Goal: Check status

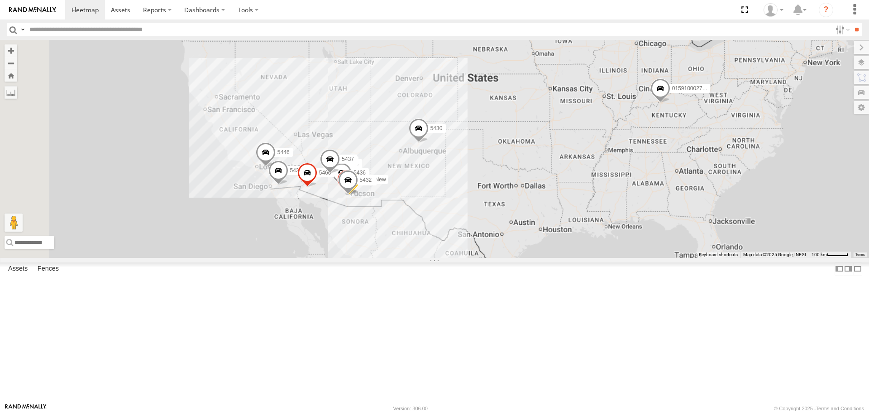
select select "**********"
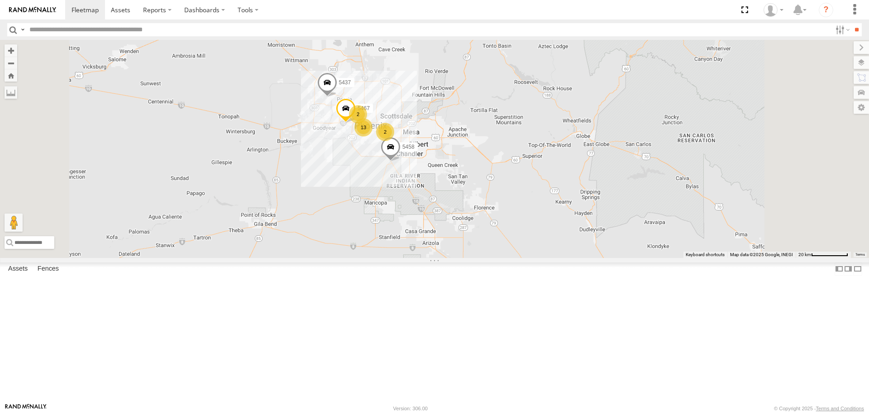
drag, startPoint x: 538, startPoint y: 336, endPoint x: 530, endPoint y: 298, distance: 38.8
click at [530, 257] on div "015910002798067 5433 5430 5460 5458 5436 5467 5437 2 13 2" at bounding box center [434, 148] width 869 height 217
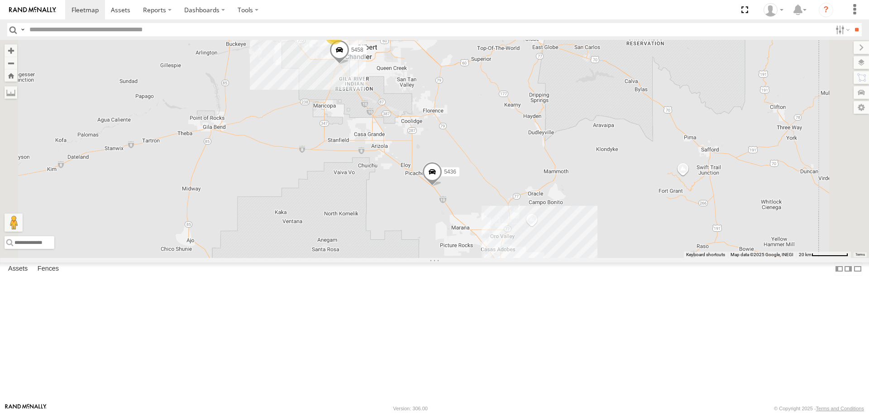
drag, startPoint x: 576, startPoint y: 368, endPoint x: 524, endPoint y: 268, distance: 112.4
click at [524, 257] on div "015910002798067 5433 5430 5460 5458 5436 5467 5437 2 13 2" at bounding box center [434, 148] width 869 height 217
drag, startPoint x: 576, startPoint y: 336, endPoint x: 573, endPoint y: 325, distance: 11.1
click at [573, 257] on div "015910002798067 5433 5430 5460 5458 5436 5467 5437 2 13 2 24 3 2" at bounding box center [434, 148] width 869 height 217
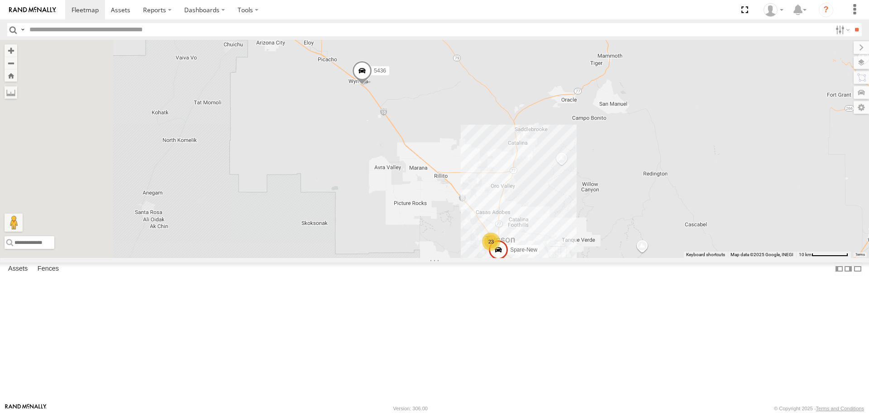
drag, startPoint x: 463, startPoint y: 267, endPoint x: 579, endPoint y: 316, distance: 125.6
click at [577, 257] on div "015910002798067 5433 5430 5460 5458 5436 5467 5437 Spare-New 23 3 2" at bounding box center [434, 148] width 869 height 217
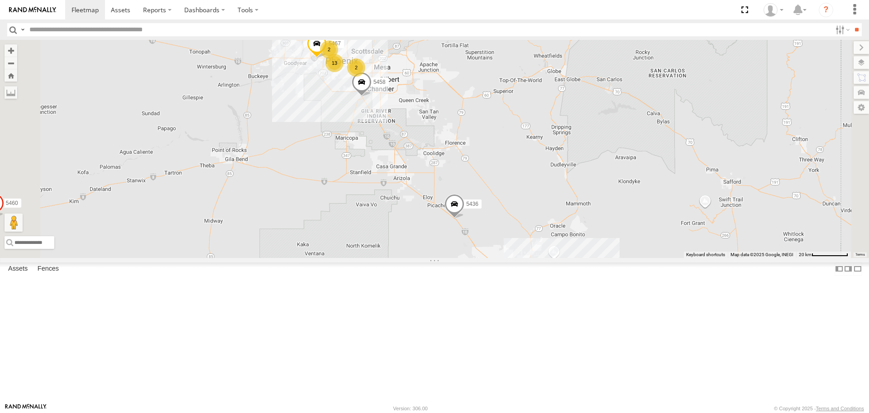
drag, startPoint x: 416, startPoint y: 139, endPoint x: 472, endPoint y: 257, distance: 130.8
click at [472, 257] on div "015910002798067 5433 5430 5460 5458 5436 5467 5437 24 2 13 3 2 2" at bounding box center [434, 148] width 869 height 217
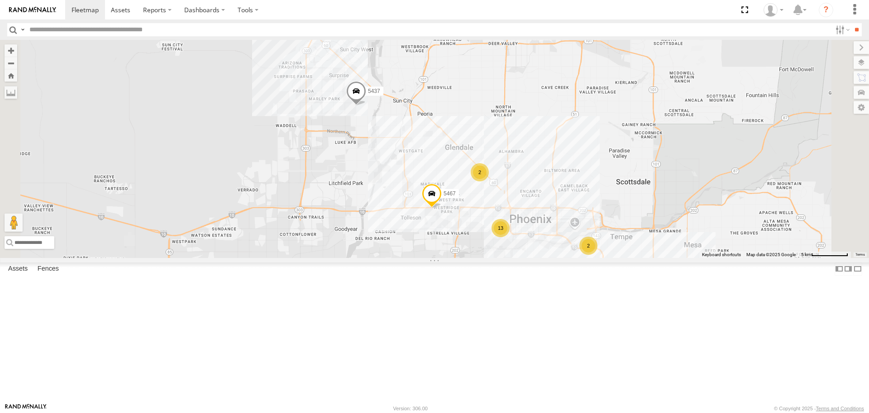
click at [366, 106] on span at bounding box center [356, 93] width 20 height 24
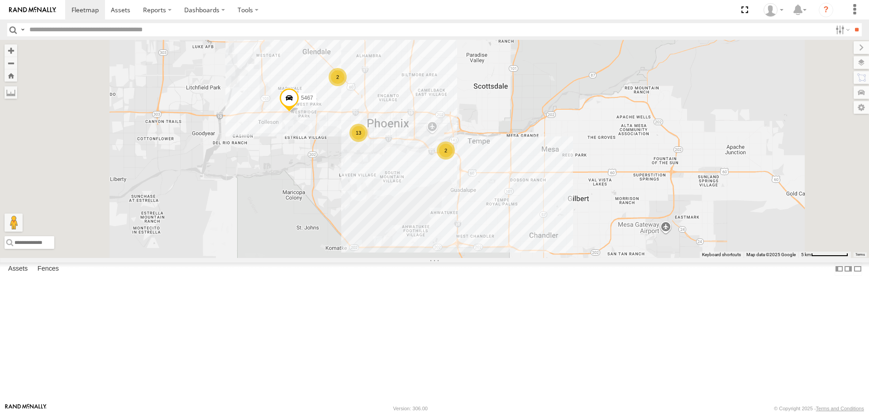
drag, startPoint x: 459, startPoint y: 168, endPoint x: 456, endPoint y: 211, distance: 42.7
click at [456, 211] on div "015910002798067 5433 5430 5460 5458 5446 5437 5467 2 13 2" at bounding box center [434, 148] width 869 height 217
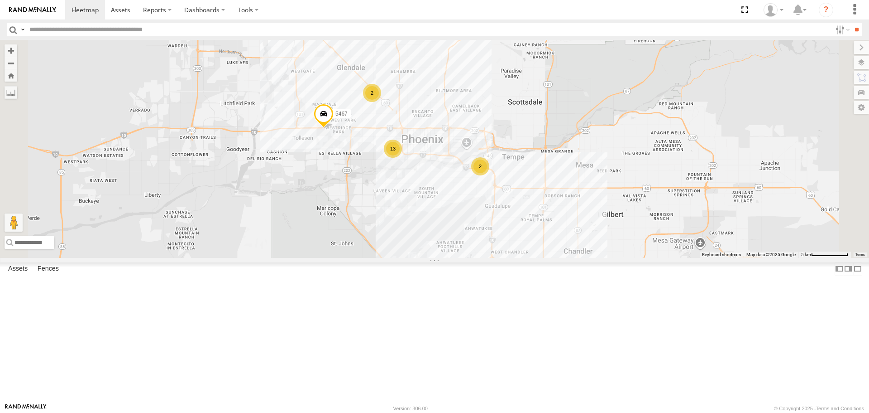
drag, startPoint x: 442, startPoint y: 221, endPoint x: 480, endPoint y: 242, distance: 43.4
click at [479, 241] on div "015910002798067 5433 5430 5460 5458 5446 5437 5467 2 13 2" at bounding box center [434, 148] width 869 height 217
